Goal: Check status

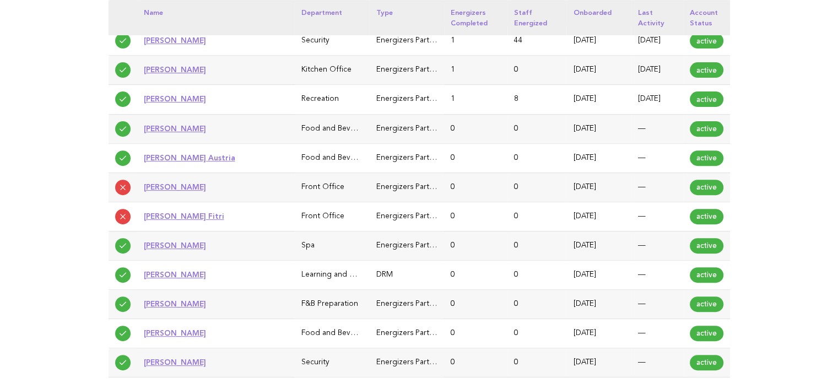
scroll to position [496, 0]
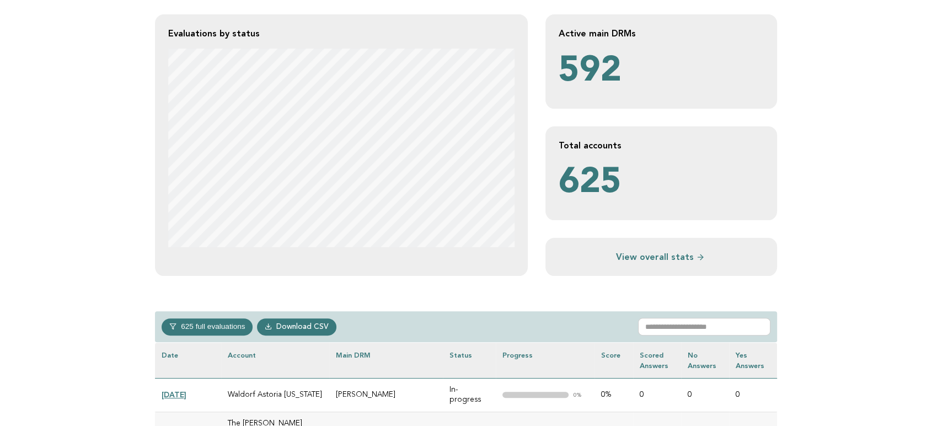
scroll to position [245, 0]
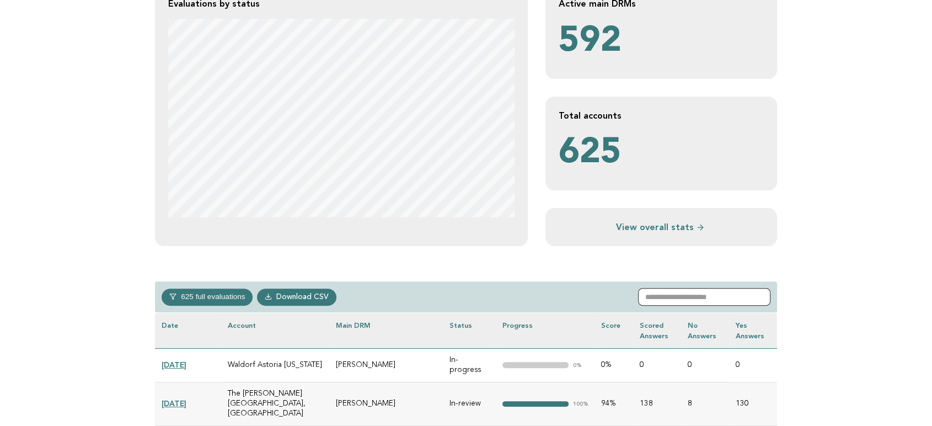
click at [745, 301] on input "text" at bounding box center [704, 297] width 132 height 18
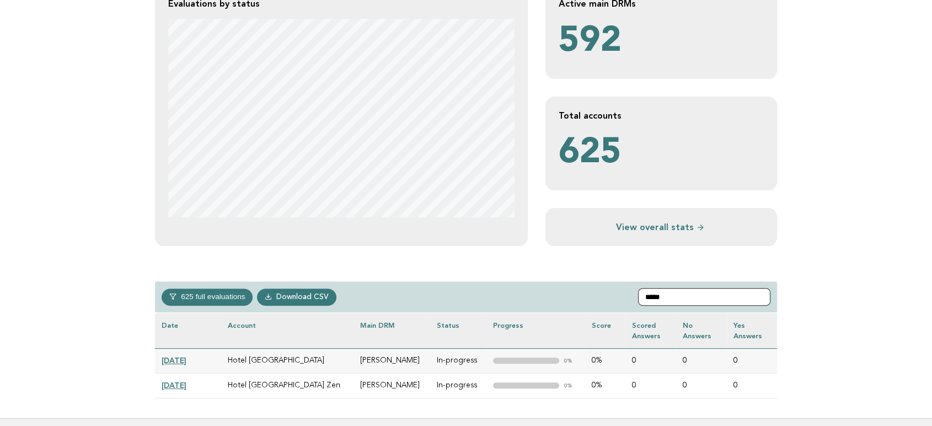
type input "*****"
click at [186, 361] on link "[DATE]" at bounding box center [174, 360] width 25 height 9
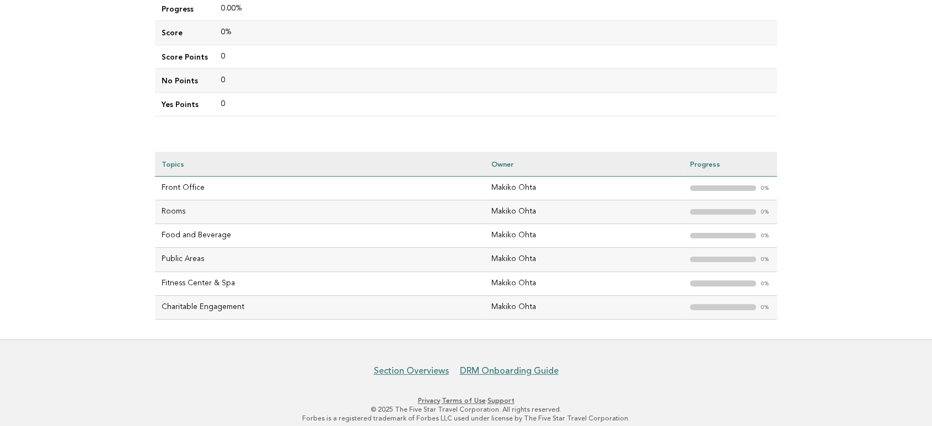
scroll to position [257, 0]
